Goal: Communication & Community: Answer question/provide support

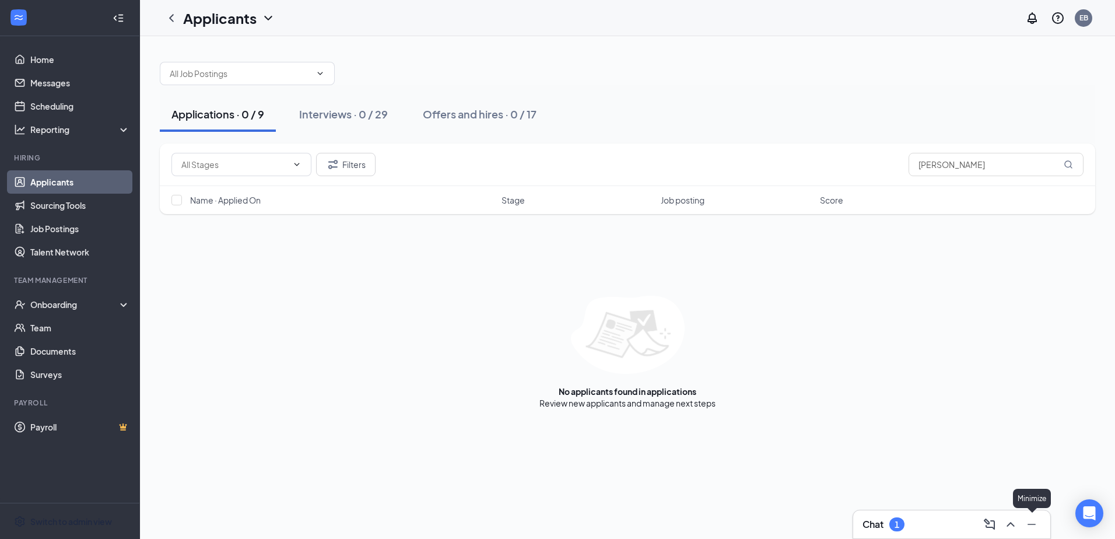
click at [1022, 529] on div at bounding box center [1030, 524] width 21 height 19
click at [1014, 526] on icon "ChevronUp" at bounding box center [1010, 524] width 14 height 14
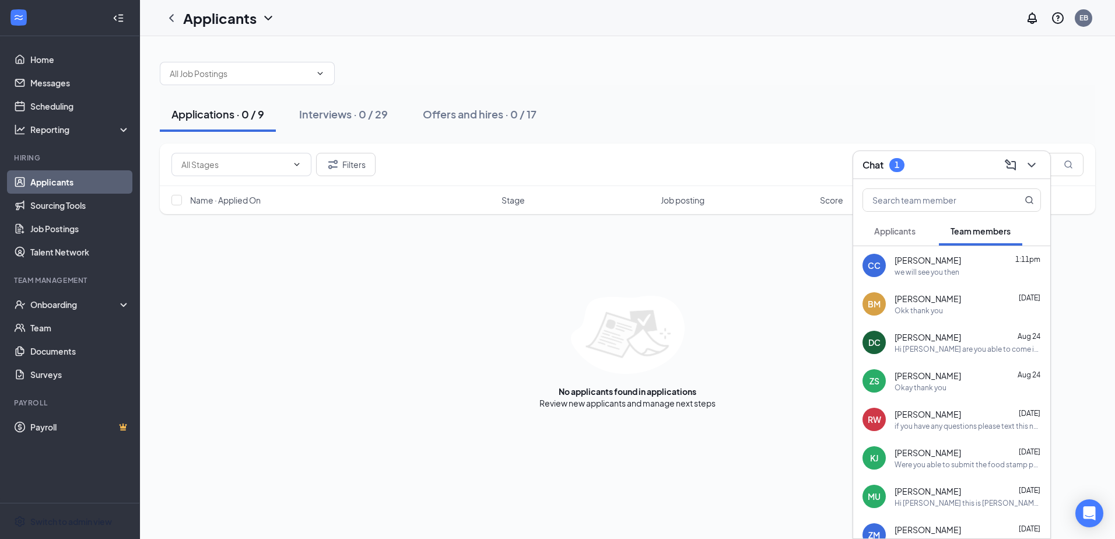
click at [907, 231] on span "Applicants" at bounding box center [894, 231] width 41 height 10
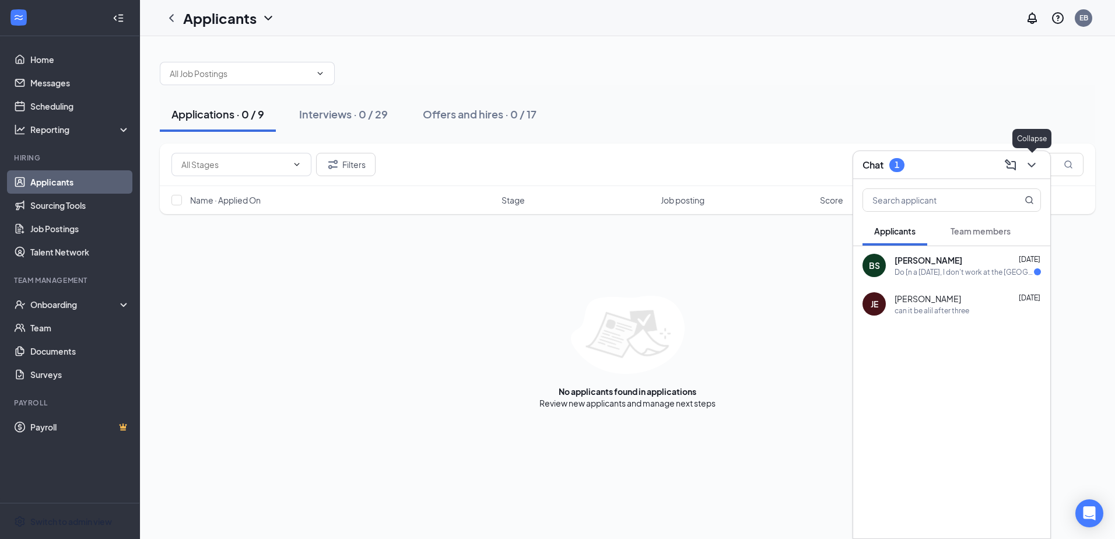
click at [1030, 170] on icon "ChevronDown" at bounding box center [1031, 165] width 14 height 14
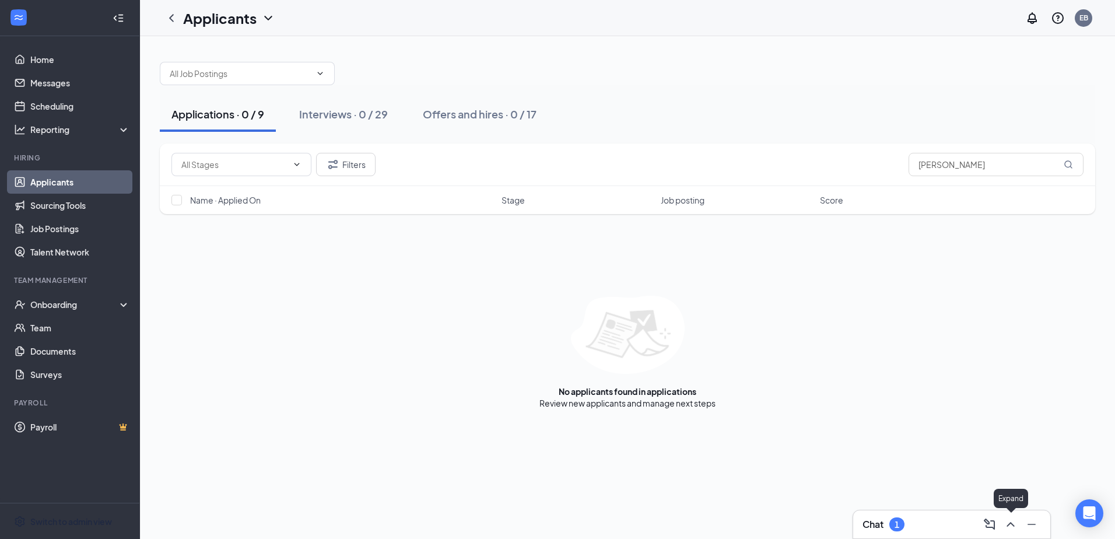
click at [1006, 529] on icon "ChevronUp" at bounding box center [1010, 524] width 14 height 14
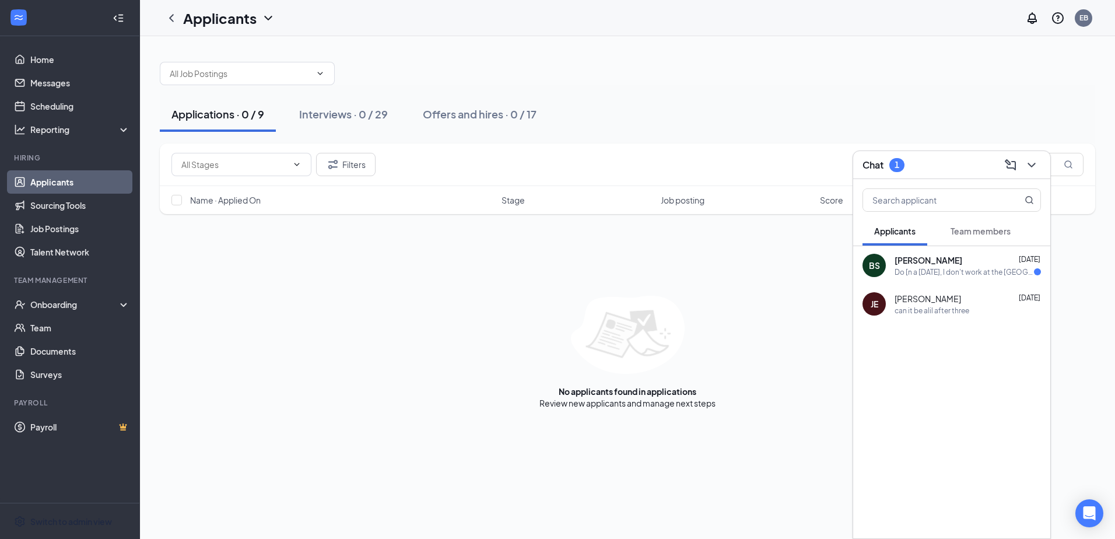
click at [953, 236] on span "Team members" at bounding box center [980, 231] width 60 height 10
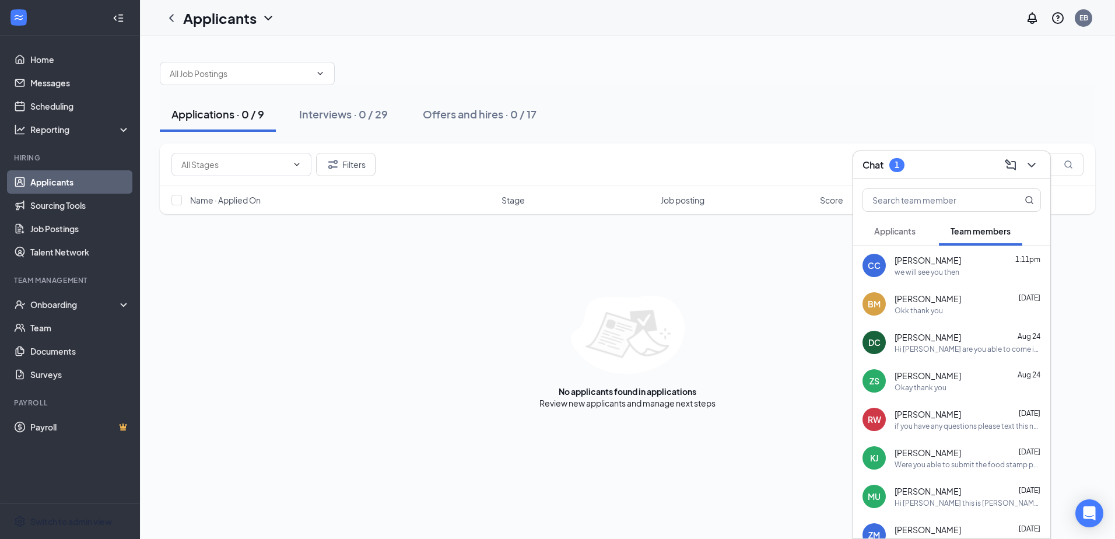
click at [930, 272] on div "we will see you then" at bounding box center [926, 272] width 65 height 10
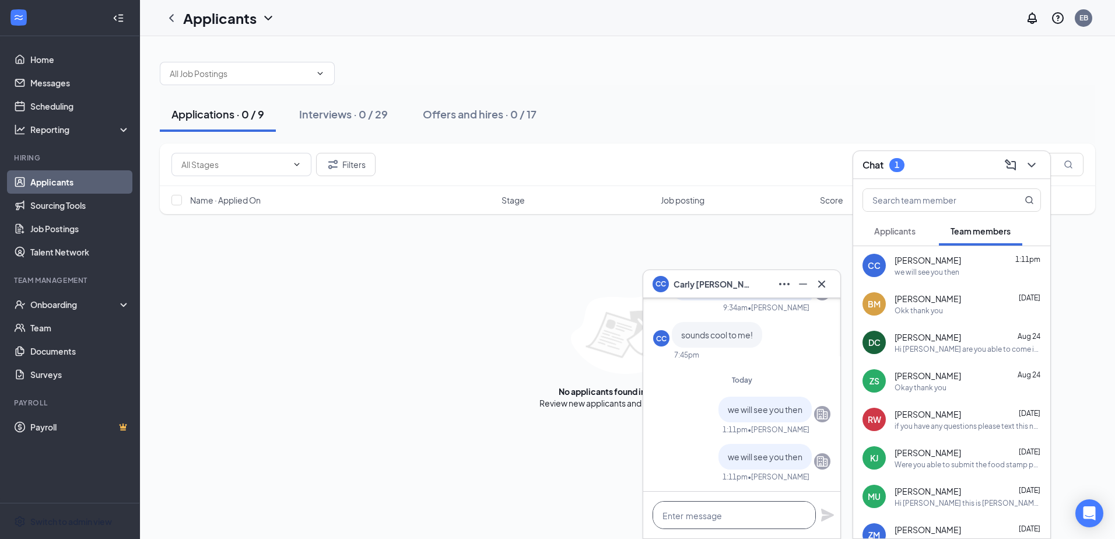
click at [744, 505] on textarea at bounding box center [733, 515] width 163 height 28
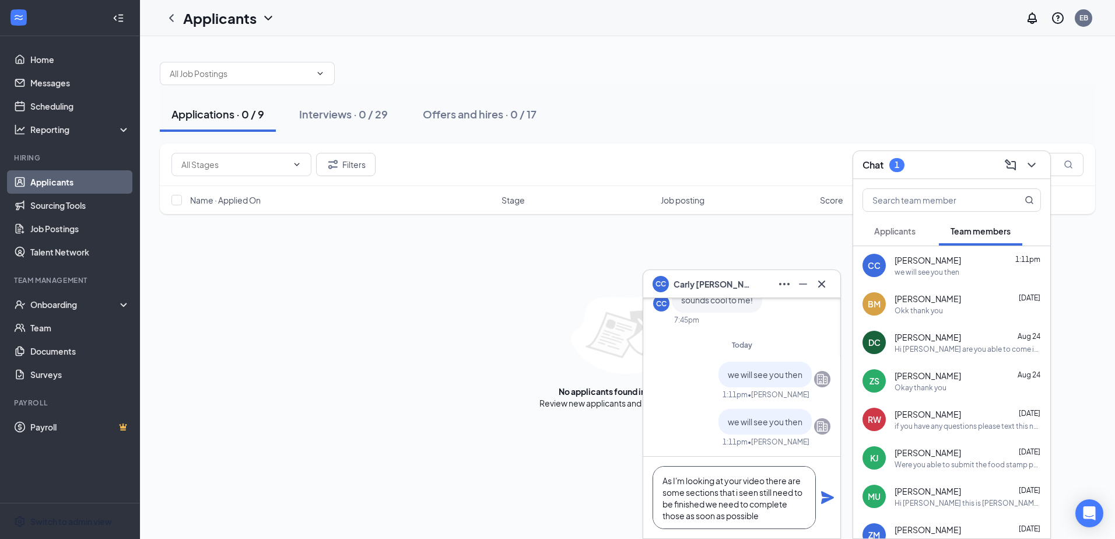
click at [753, 481] on textarea "As I'm looking at your video there are some sections that i seen still need to …" at bounding box center [733, 497] width 163 height 63
click at [769, 496] on textarea "As I'm looking at your videos, there are some sections that i seen still need t…" at bounding box center [733, 497] width 163 height 63
click at [773, 496] on textarea "As I'm looking at your videos, there are some sections that I seen still need t…" at bounding box center [733, 497] width 163 height 63
click at [775, 508] on textarea "As I'm looking at your videos, there are some sections that I see some that sti…" at bounding box center [733, 497] width 163 height 63
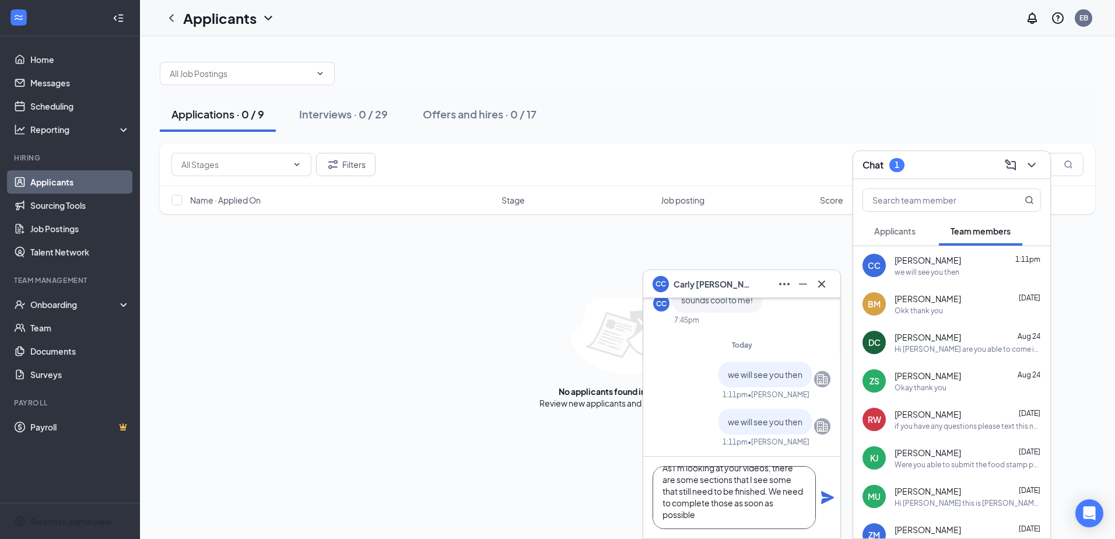
click at [783, 477] on textarea "As I'm looking at your videos, there are some sections that I see some that sti…" at bounding box center [733, 497] width 163 height 63
click at [763, 483] on textarea "As I'm looking at your videos, there are some sections that I see some that sti…" at bounding box center [733, 497] width 163 height 63
click at [768, 501] on textarea "As I'm looking at your videos, there are some sections that I see some that sti…" at bounding box center [733, 497] width 163 height 63
click at [795, 493] on textarea "As I'm looking at your videos, there are some sections that I see some that sti…" at bounding box center [733, 497] width 163 height 63
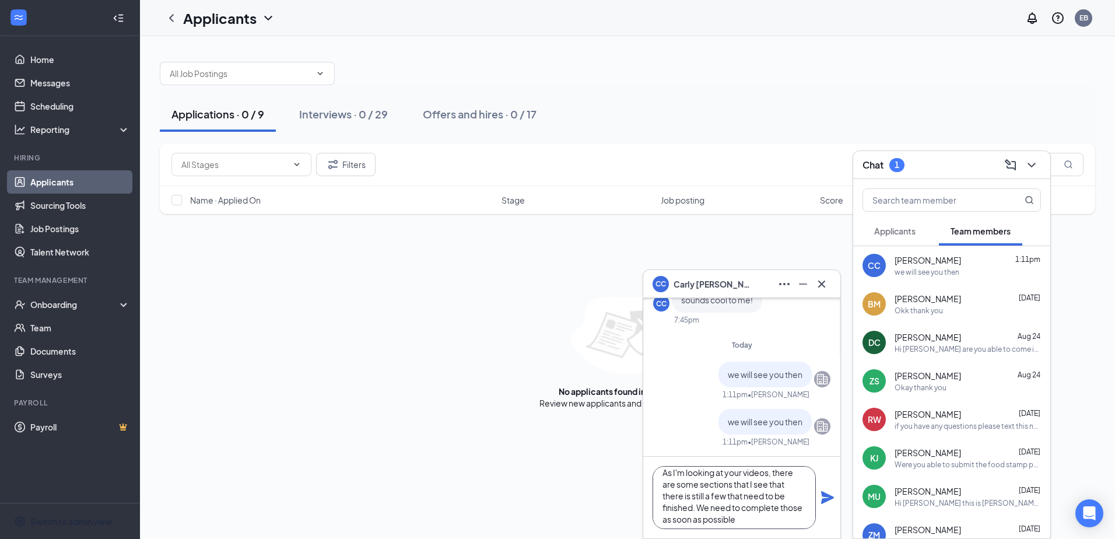
scroll to position [13, 0]
click at [740, 491] on textarea "As I'm looking at your videos, there are some sections that I see that there is…" at bounding box center [733, 497] width 163 height 63
click at [748, 493] on textarea "As I'm looking at your videos, there are some sections that I see that there is…" at bounding box center [733, 497] width 163 height 63
click at [735, 498] on textarea "As I'm looking at your videos, there are some sections that I see that there is…" at bounding box center [733, 497] width 163 height 63
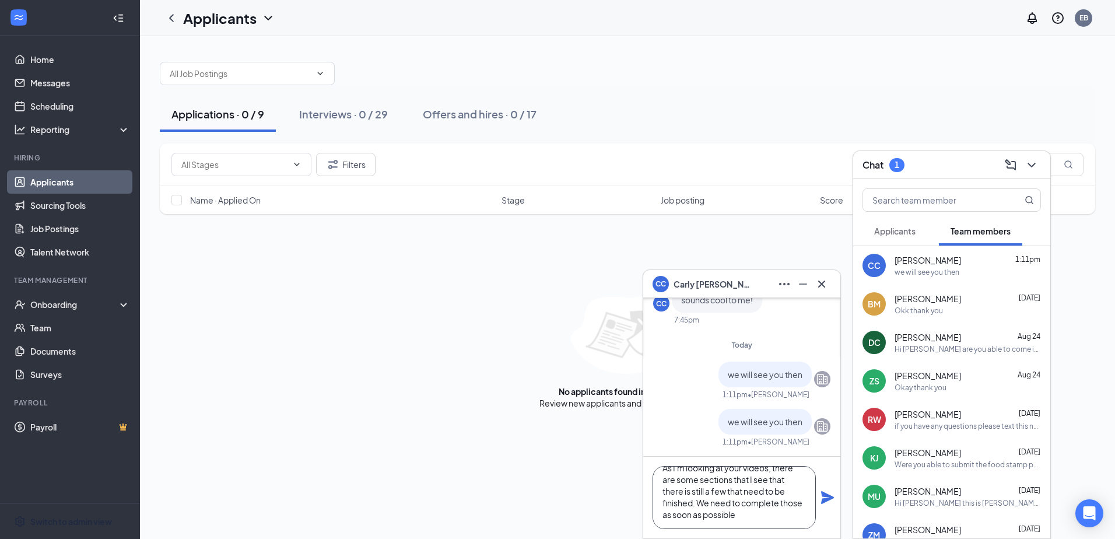
click at [740, 517] on textarea "As I'm looking at your videos, there are some sections that I see that there is…" at bounding box center [733, 497] width 163 height 63
click at [721, 490] on textarea "As I'm looking at your videos, there are some sections that I see that there is…" at bounding box center [733, 497] width 163 height 63
click at [722, 491] on textarea "As I'm looking at your videos, there are some sections that I see that there is…" at bounding box center [733, 497] width 163 height 63
click at [683, 507] on textarea "As I'm looking at your videos, there are some sections that I see that there st…" at bounding box center [733, 497] width 163 height 63
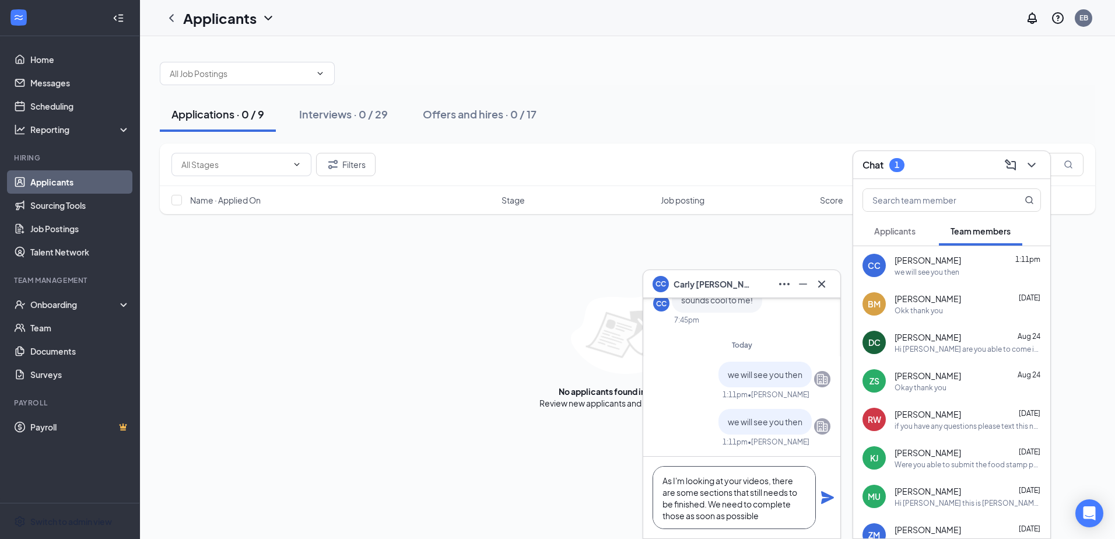
click at [726, 493] on textarea "As I'm looking at your videos, there are some sections that still needs to be f…" at bounding box center [733, 497] width 163 height 63
click at [805, 519] on textarea "As I'm looking at your videos, some sections still needs to be finished. We nee…" at bounding box center [733, 497] width 163 height 63
click at [739, 515] on textarea "As I'm looking at your videos, some sections still need to be finished. We need…" at bounding box center [733, 497] width 163 height 63
type textarea "As I'm looking at your videos, some sections still need to be finished. We need…"
click at [831, 491] on icon "Plane" at bounding box center [827, 497] width 14 height 14
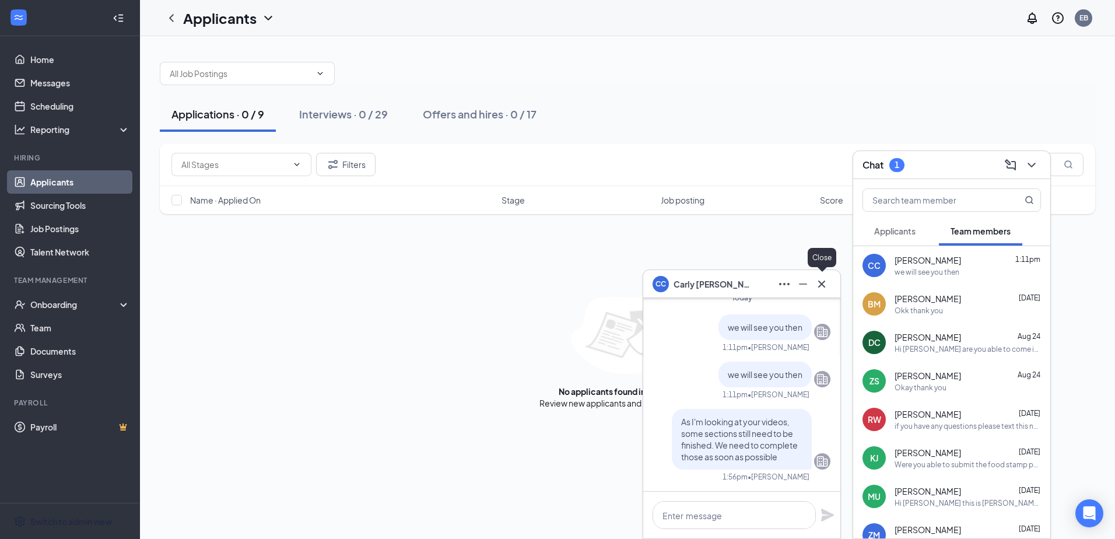
click at [824, 284] on icon "Cross" at bounding box center [821, 284] width 14 height 14
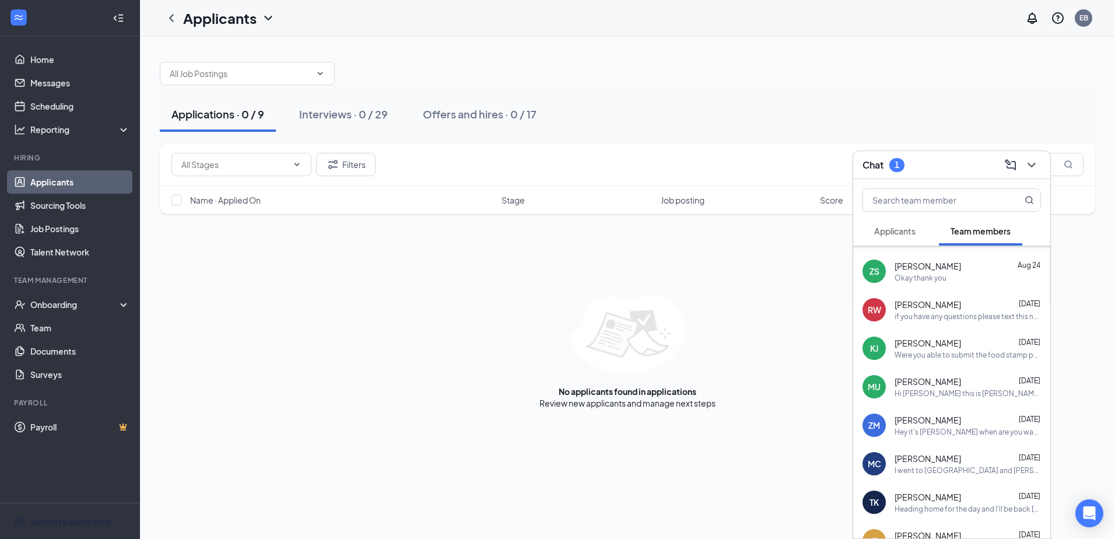
scroll to position [117, 0]
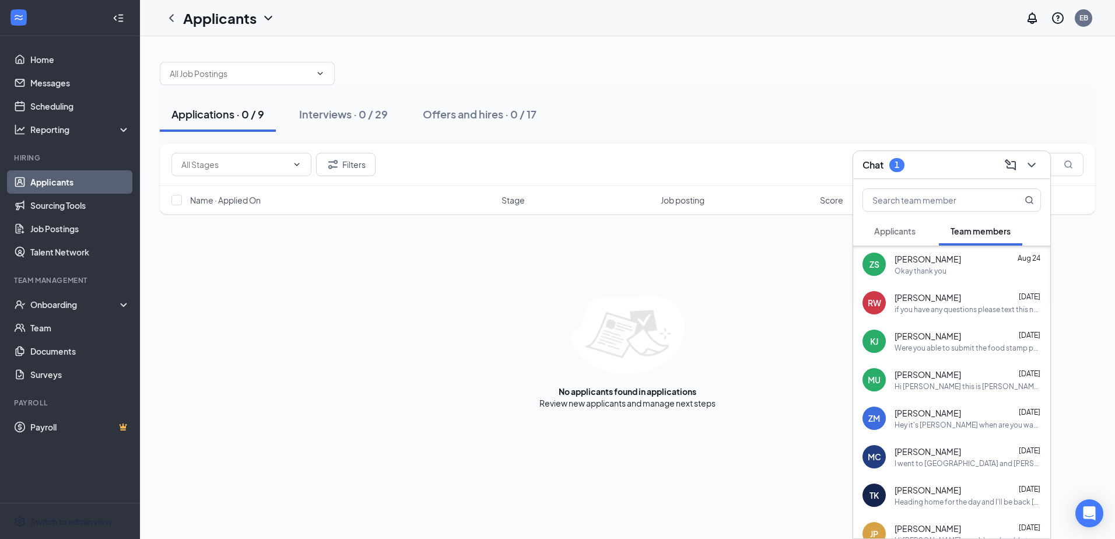
click at [969, 462] on div "I went to [GEOGRAPHIC_DATA] and [PERSON_NAME]. I went home after I asked them. …" at bounding box center [967, 463] width 146 height 10
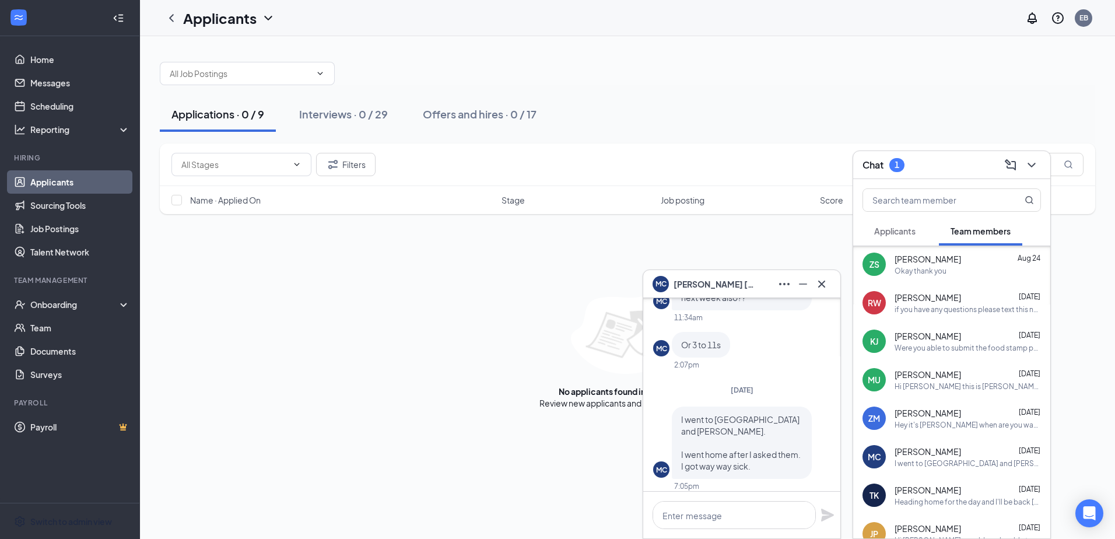
scroll to position [0, 0]
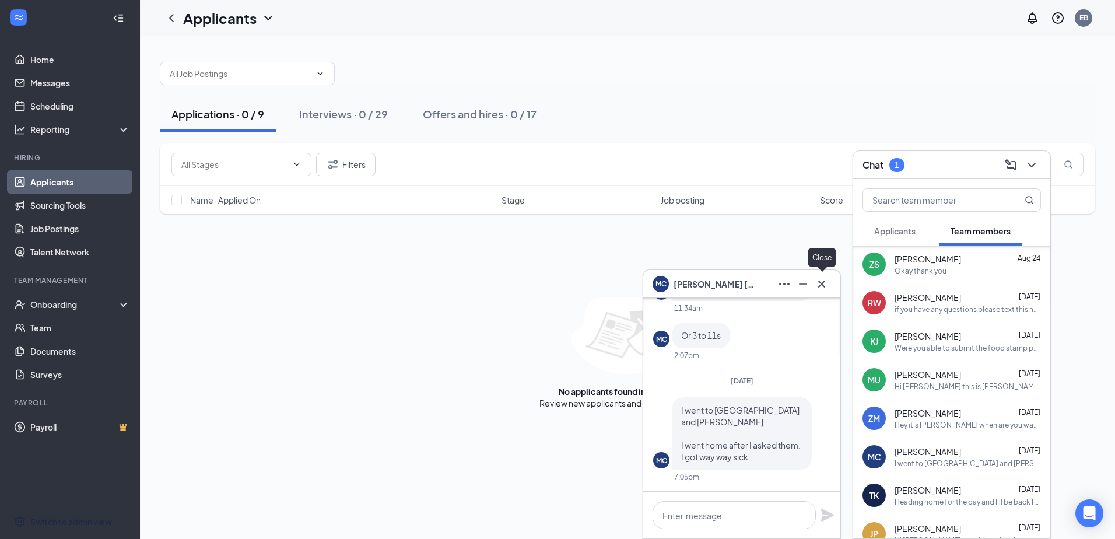
click at [819, 287] on icon "Cross" at bounding box center [821, 284] width 14 height 14
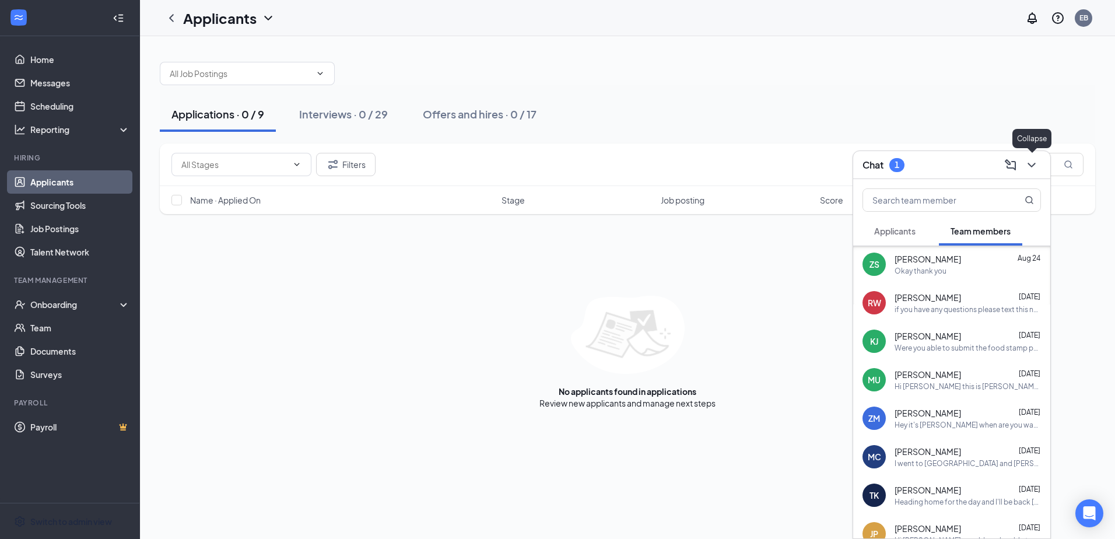
click at [1032, 164] on icon "ChevronDown" at bounding box center [1031, 165] width 14 height 14
